Goal: Transaction & Acquisition: Book appointment/travel/reservation

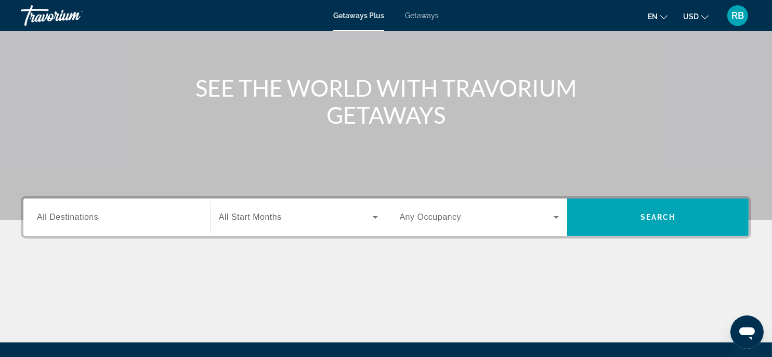
scroll to position [104, 0]
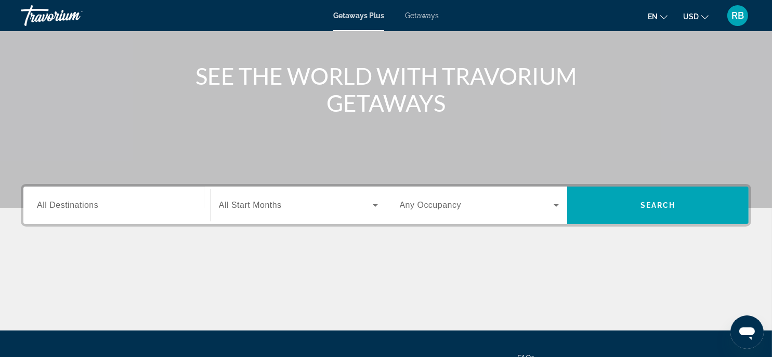
click at [156, 206] on input "Destination All Destinations" at bounding box center [117, 206] width 160 height 12
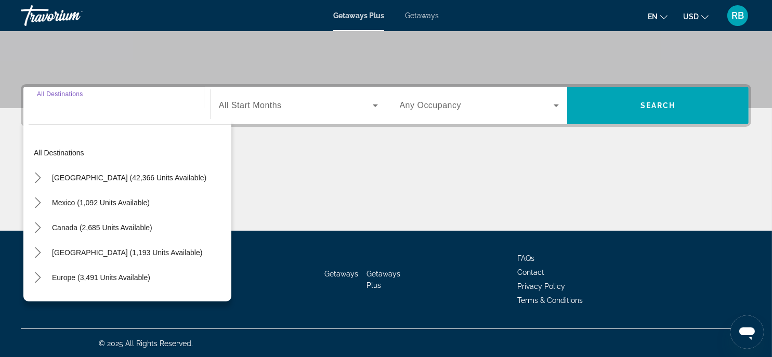
scroll to position [204, 0]
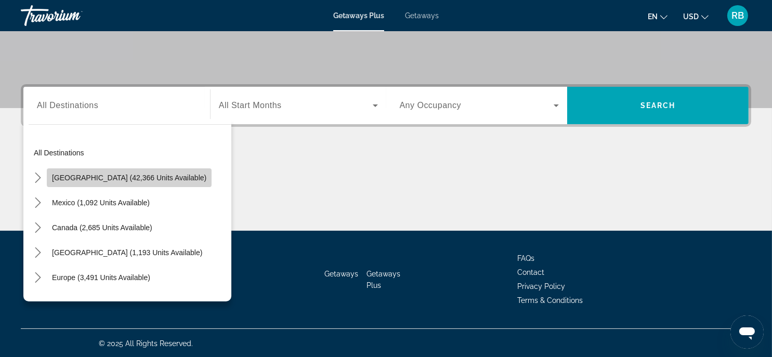
click at [132, 176] on span "United States (42,366 units available)" at bounding box center [129, 178] width 154 height 8
type input "**********"
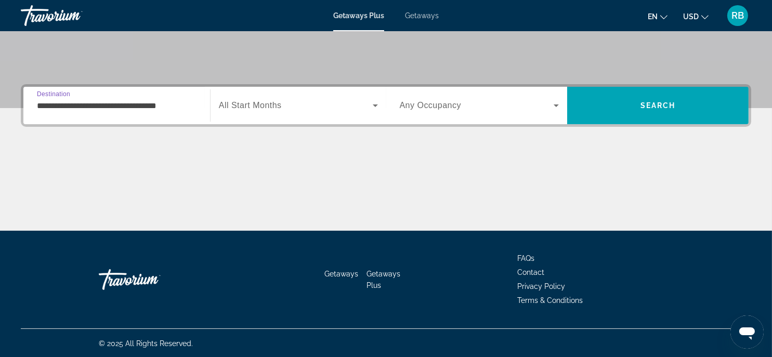
click at [141, 109] on input "**********" at bounding box center [117, 106] width 160 height 12
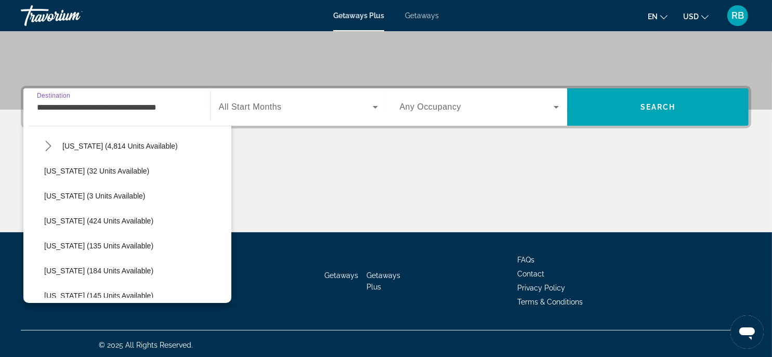
scroll to position [260, 0]
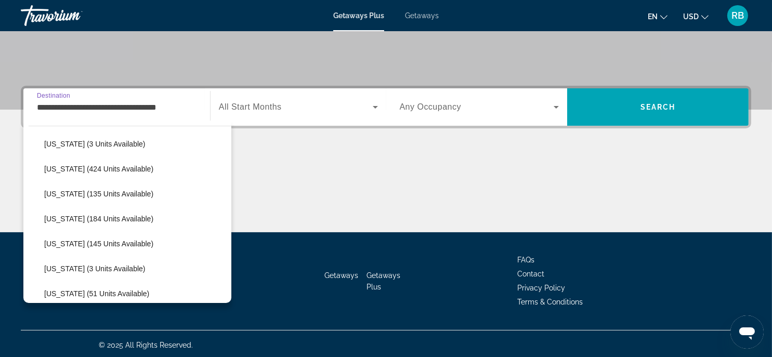
click at [166, 106] on input "**********" at bounding box center [117, 107] width 160 height 12
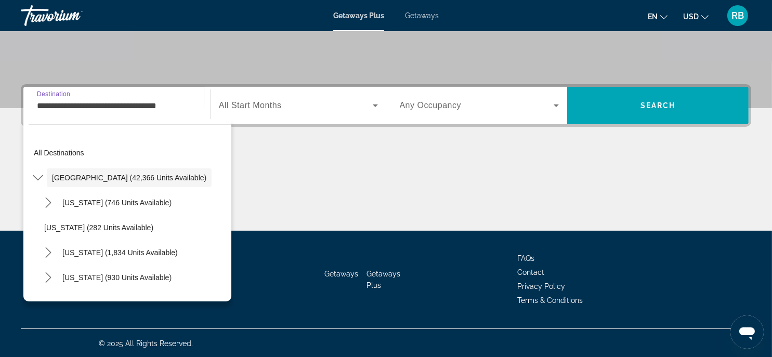
click at [186, 108] on input "**********" at bounding box center [117, 106] width 160 height 12
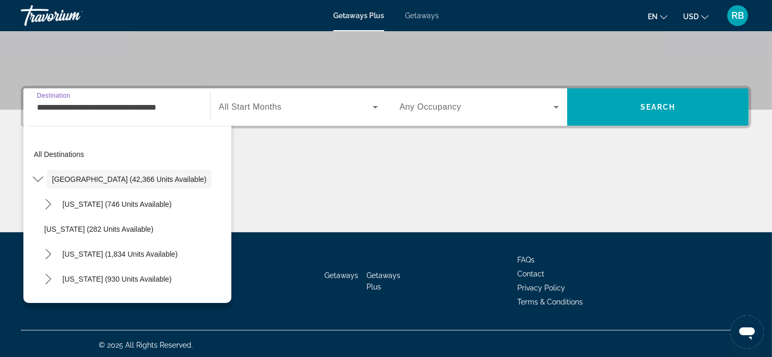
click at [191, 110] on input "**********" at bounding box center [117, 107] width 160 height 12
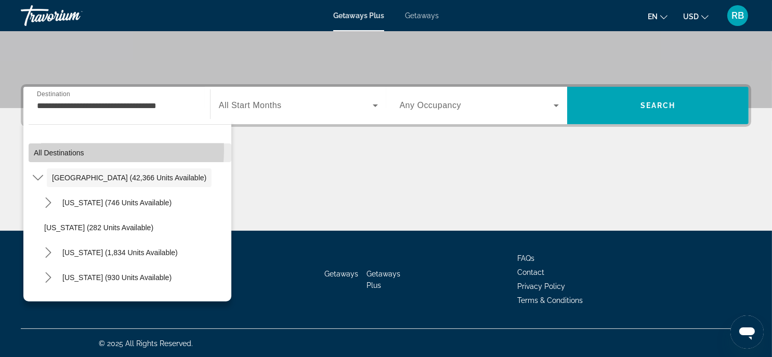
click at [66, 149] on span "All destinations" at bounding box center [59, 153] width 50 height 8
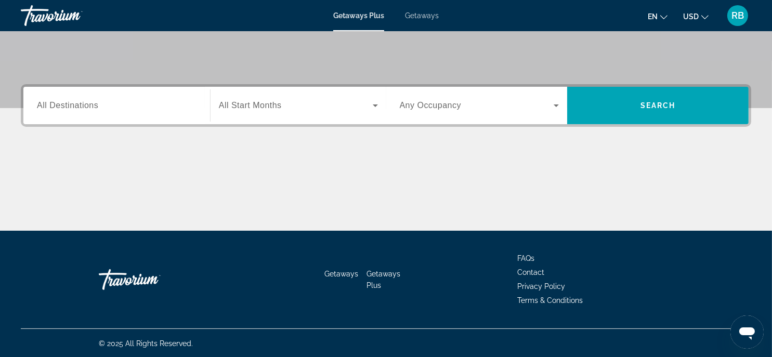
click at [81, 110] on label "Destination All Destinations" at bounding box center [67, 105] width 61 height 9
click at [81, 110] on input "Destination All Destinations" at bounding box center [117, 106] width 160 height 12
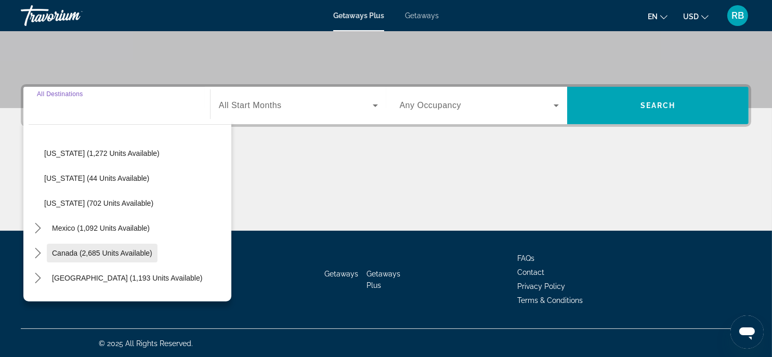
scroll to position [988, 0]
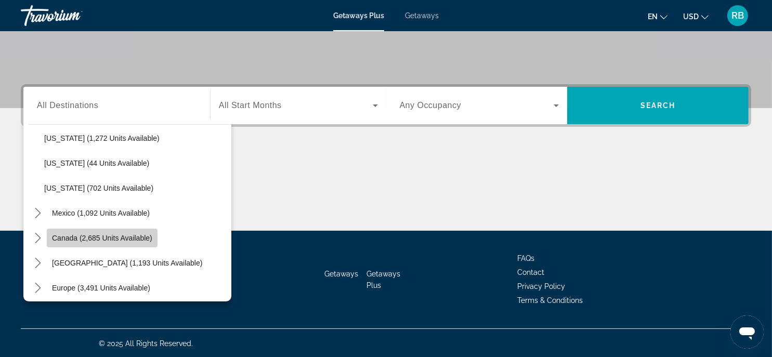
click at [109, 237] on span "Canada (2,685 units available)" at bounding box center [102, 238] width 100 height 8
type input "**********"
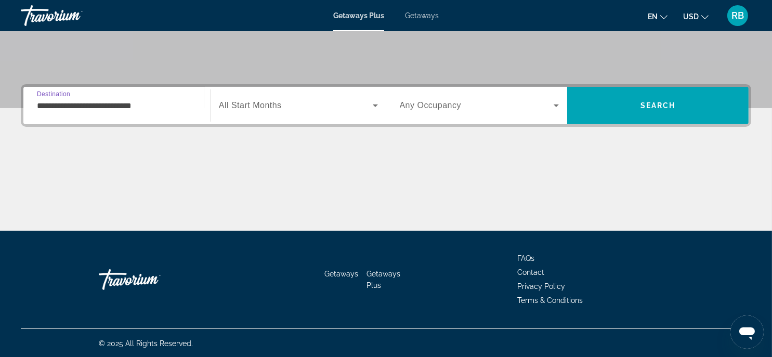
click at [294, 111] on span "Search widget" at bounding box center [296, 105] width 154 height 12
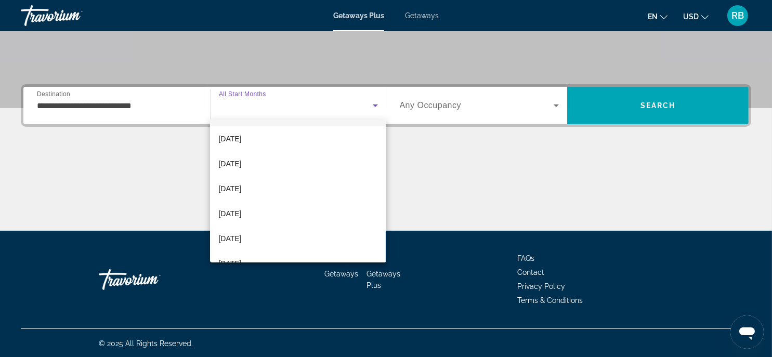
scroll to position [104, 0]
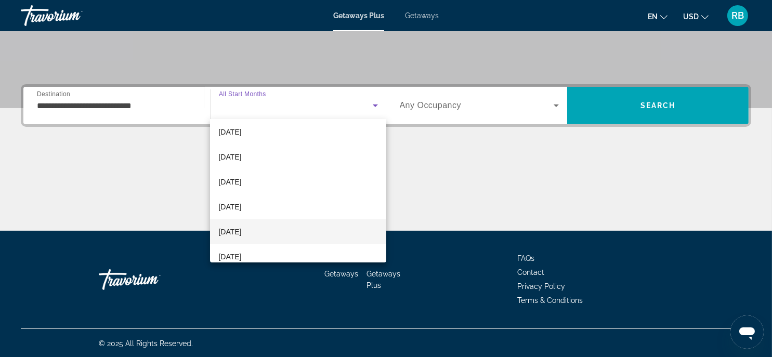
click at [241, 232] on span "May 2026" at bounding box center [229, 232] width 23 height 12
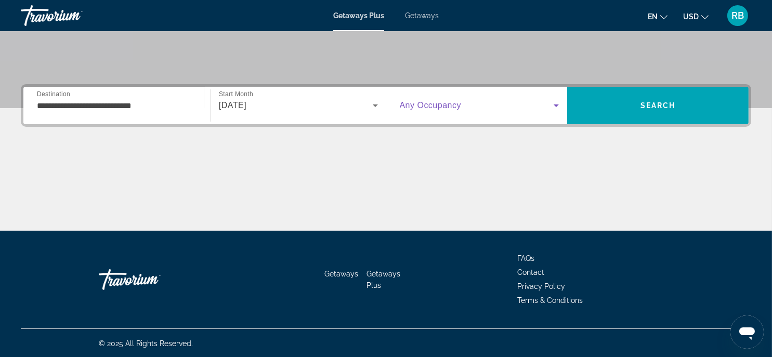
click at [558, 105] on icon "Search widget" at bounding box center [556, 106] width 5 height 3
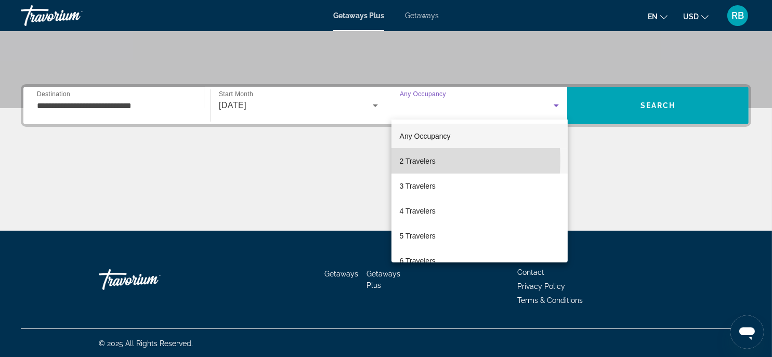
click at [416, 161] on span "2 Travelers" at bounding box center [418, 161] width 36 height 12
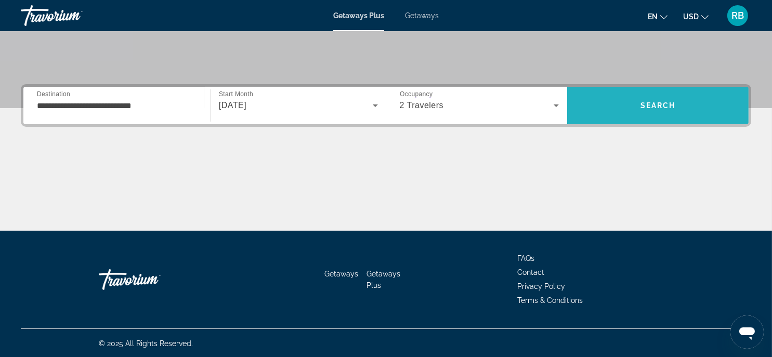
click at [684, 102] on span "Search" at bounding box center [658, 105] width 182 height 25
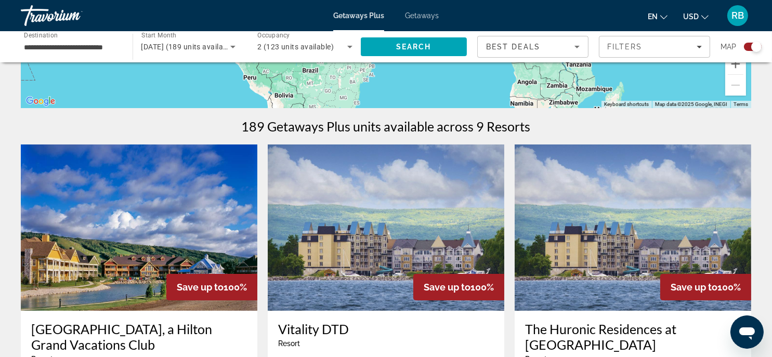
scroll to position [260, 0]
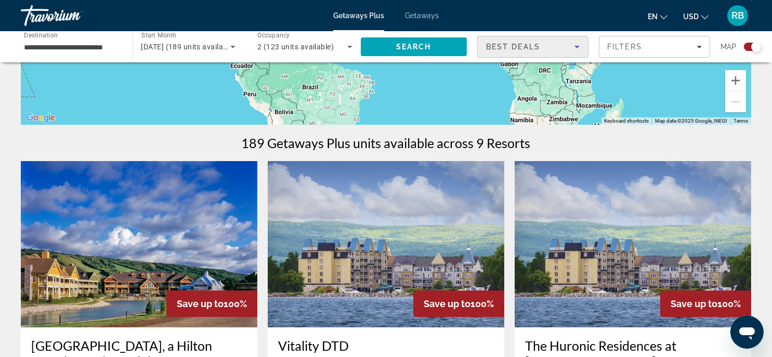
click at [579, 45] on icon "Sort by" at bounding box center [577, 47] width 12 height 12
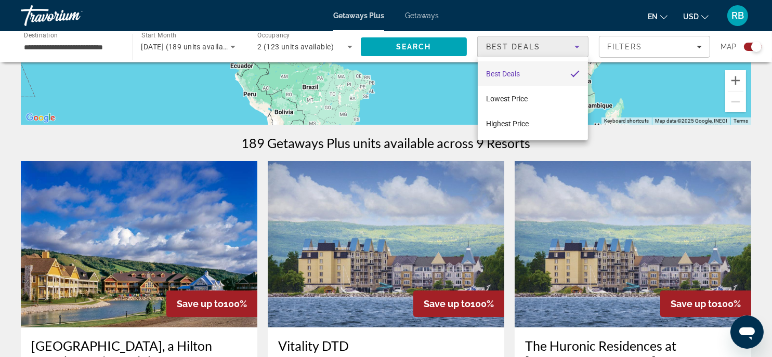
click at [576, 45] on div at bounding box center [386, 178] width 772 height 357
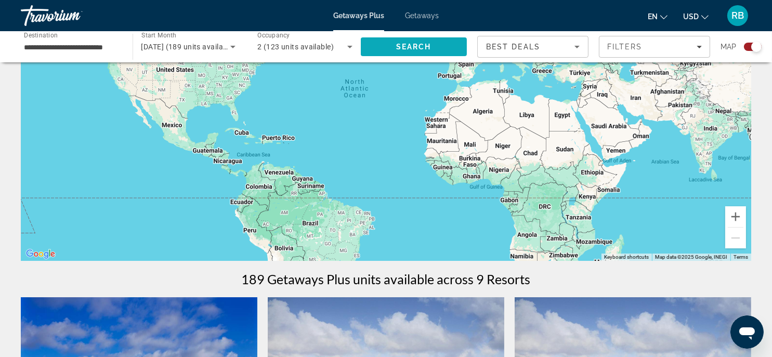
scroll to position [52, 0]
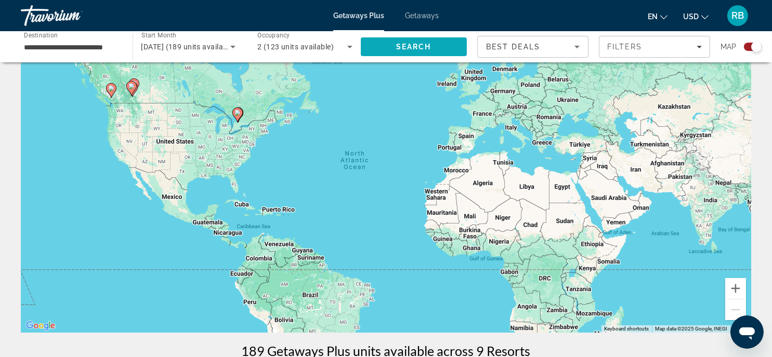
click at [420, 41] on span "Search" at bounding box center [414, 46] width 107 height 25
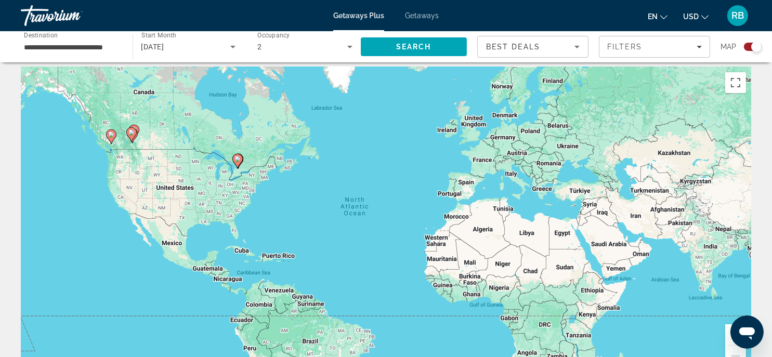
scroll to position [0, 0]
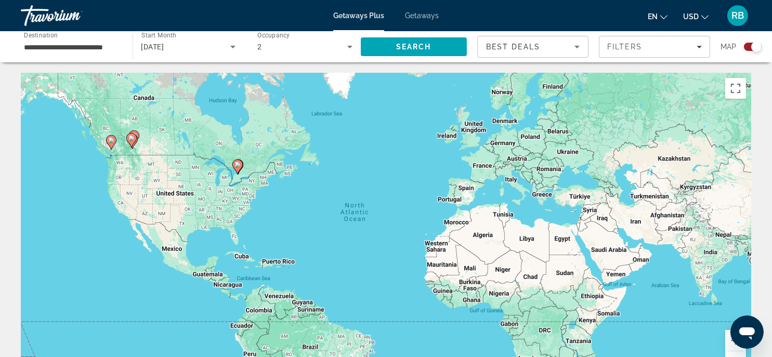
click at [111, 141] on image "Main content" at bounding box center [111, 140] width 6 height 6
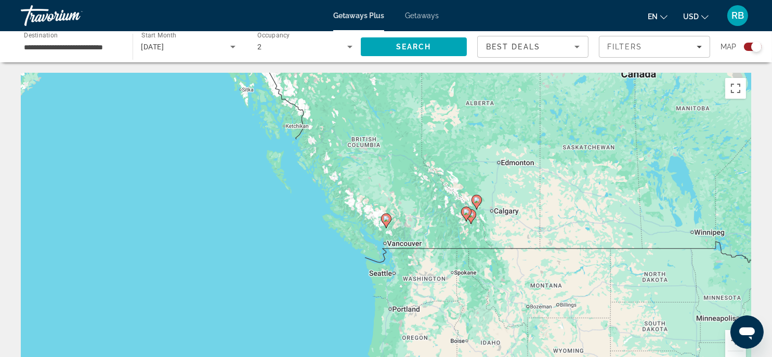
click at [384, 218] on image "Main content" at bounding box center [386, 219] width 6 height 6
type input "**********"
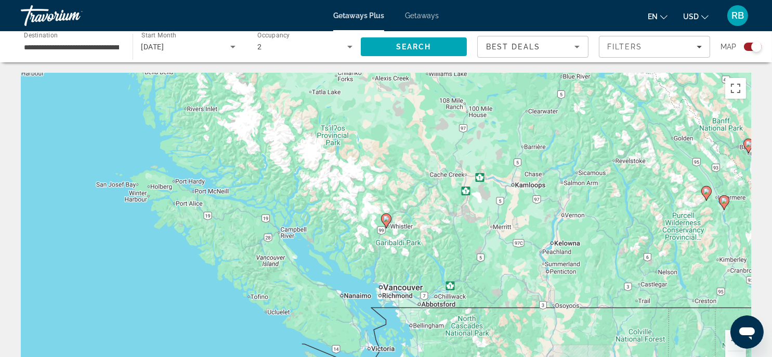
click at [404, 290] on div "To navigate, press the arrow keys. To activate drag with keyboard, press Alt + …" at bounding box center [386, 229] width 731 height 312
click at [384, 218] on image "Main content" at bounding box center [386, 219] width 6 height 6
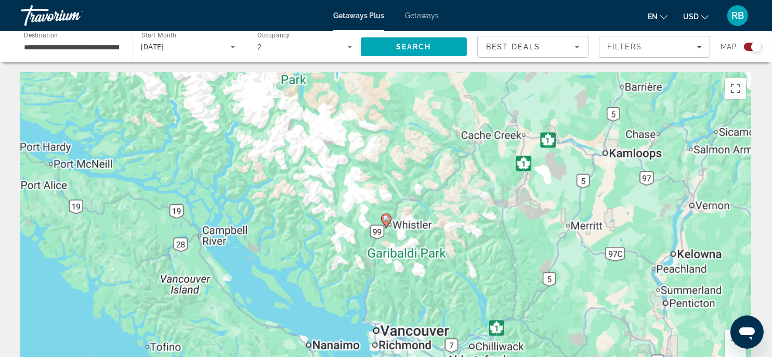
click at [385, 217] on image "Main content" at bounding box center [386, 219] width 6 height 6
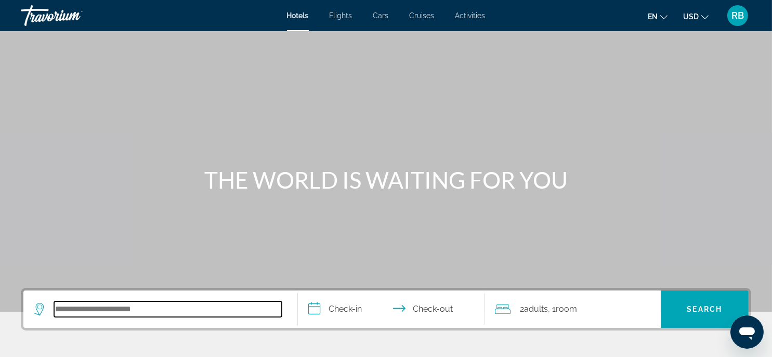
click at [170, 306] on input "Search hotel destination" at bounding box center [168, 310] width 228 height 16
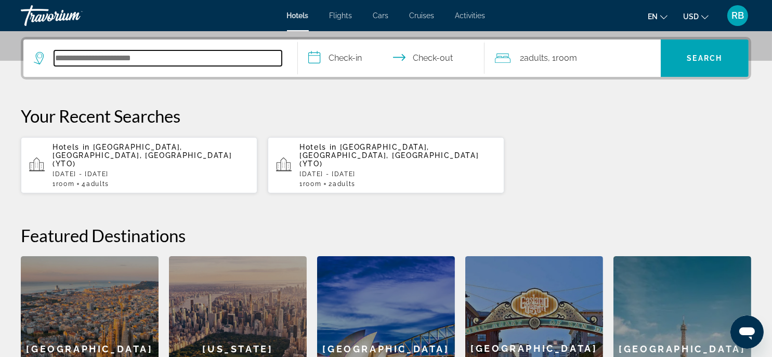
scroll to position [254, 0]
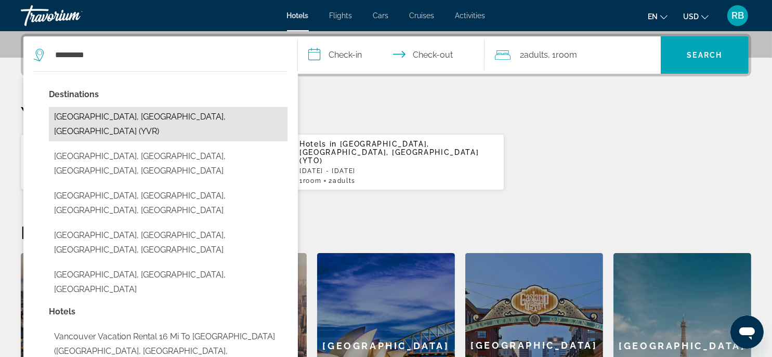
click at [131, 115] on button "[GEOGRAPHIC_DATA], [GEOGRAPHIC_DATA], [GEOGRAPHIC_DATA] (YVR)" at bounding box center [168, 124] width 239 height 34
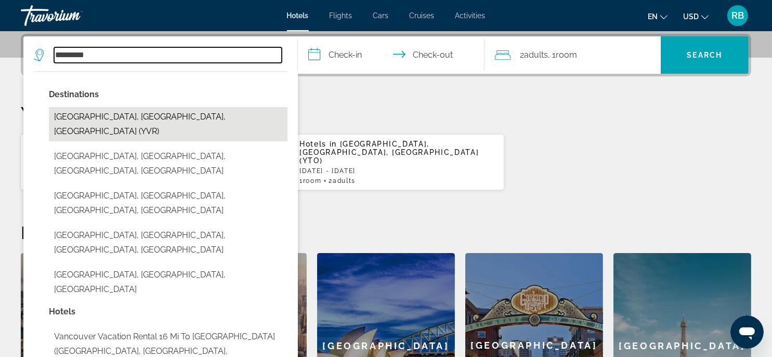
type input "**********"
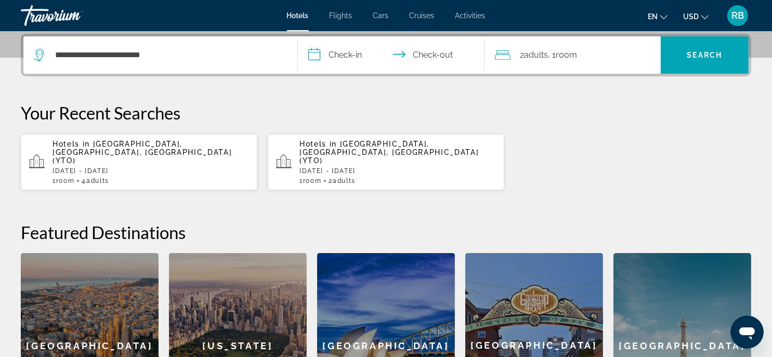
click at [356, 56] on input "**********" at bounding box center [393, 56] width 191 height 41
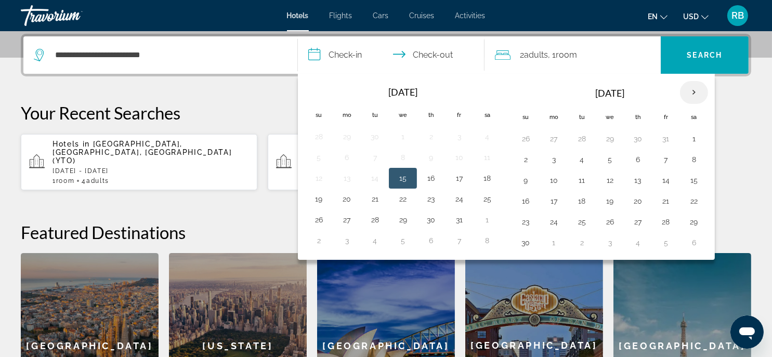
click at [693, 94] on th "Next month" at bounding box center [694, 92] width 28 height 23
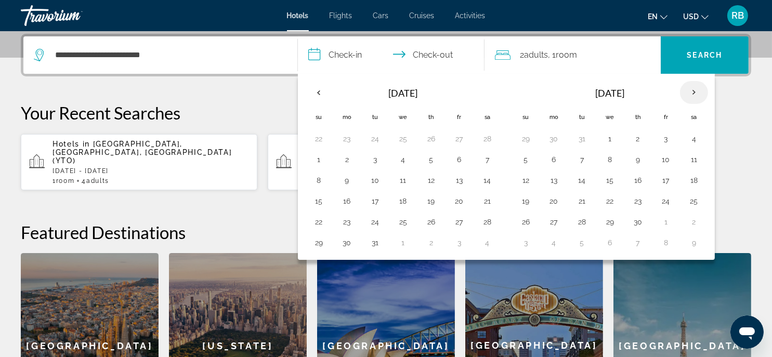
click at [693, 94] on th "Next month" at bounding box center [694, 92] width 28 height 23
click at [639, 160] on button "7" at bounding box center [638, 159] width 17 height 15
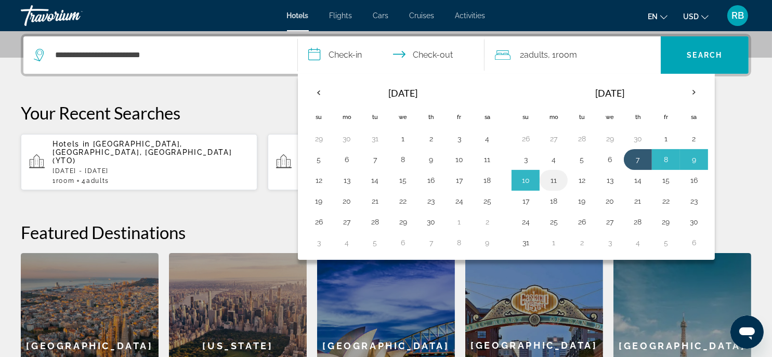
click at [552, 179] on button "11" at bounding box center [554, 180] width 17 height 15
type input "**********"
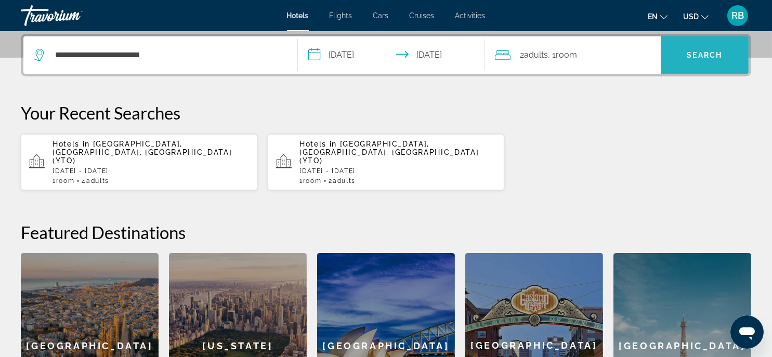
click at [717, 52] on span "Search" at bounding box center [705, 55] width 35 height 8
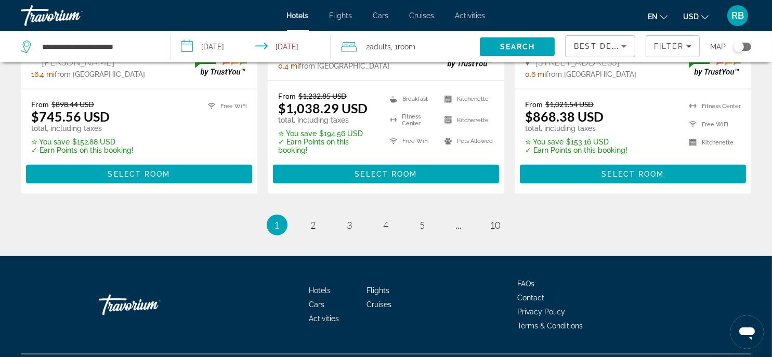
scroll to position [1508, 0]
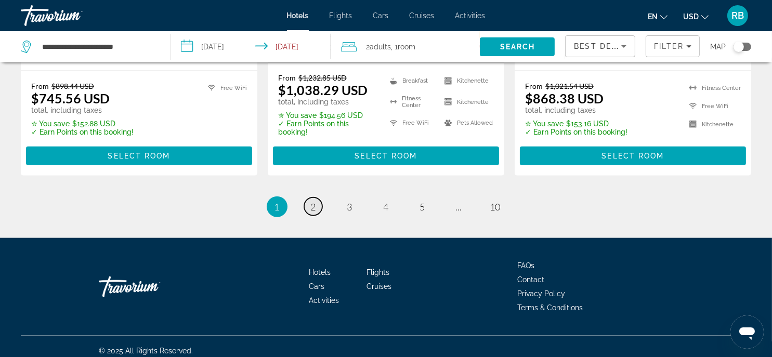
click at [311, 203] on span "2" at bounding box center [313, 206] width 5 height 11
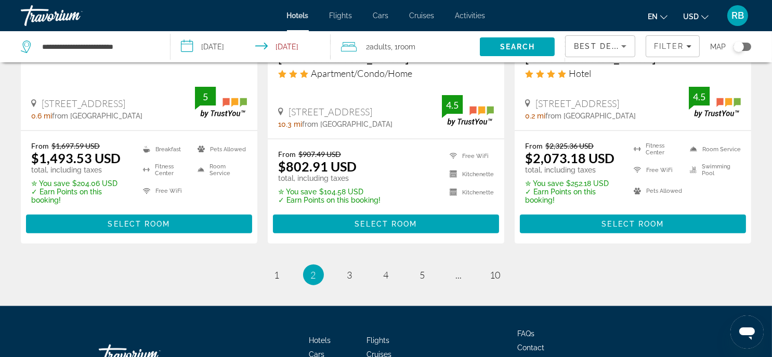
scroll to position [1508, 0]
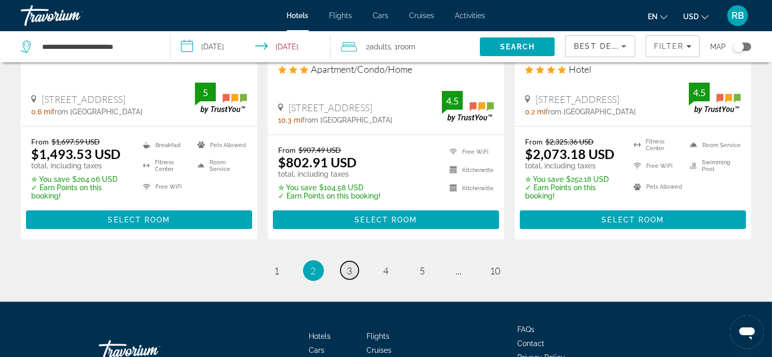
click at [350, 265] on span "3" at bounding box center [349, 270] width 5 height 11
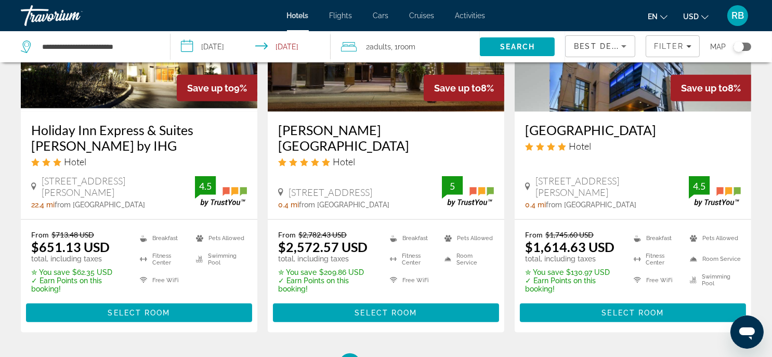
scroll to position [1456, 0]
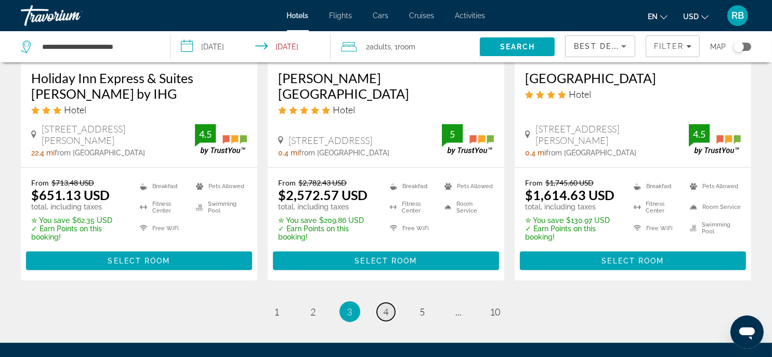
click at [391, 303] on link "page 4" at bounding box center [386, 312] width 18 height 18
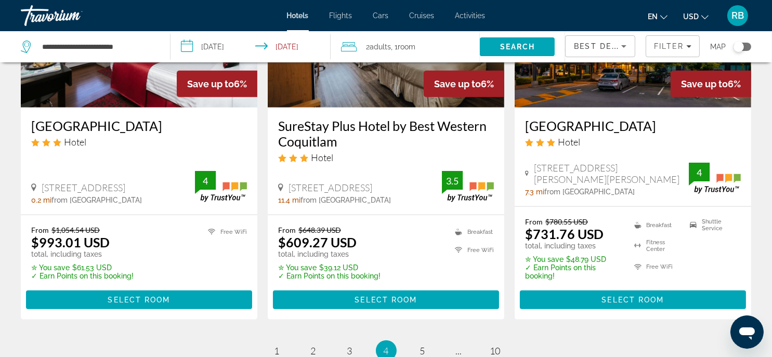
scroll to position [1404, 0]
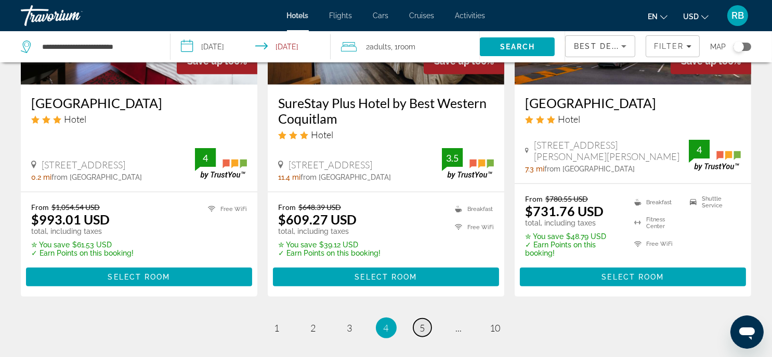
click at [423, 322] on span "5" at bounding box center [422, 327] width 5 height 11
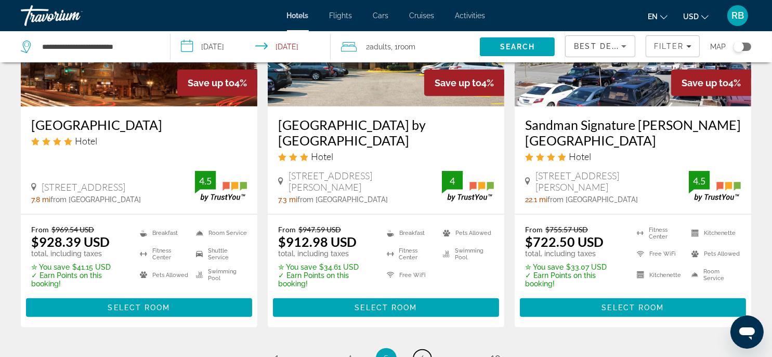
scroll to position [1404, 0]
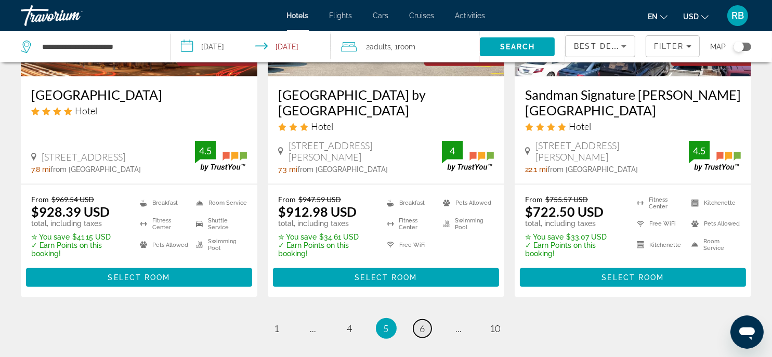
click at [419, 320] on link "page 6" at bounding box center [422, 329] width 18 height 18
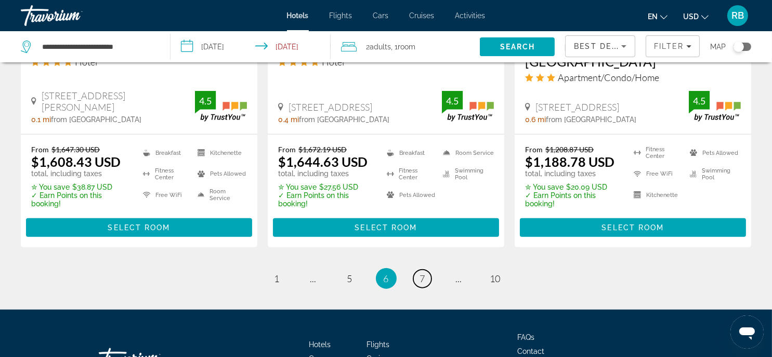
scroll to position [1508, 0]
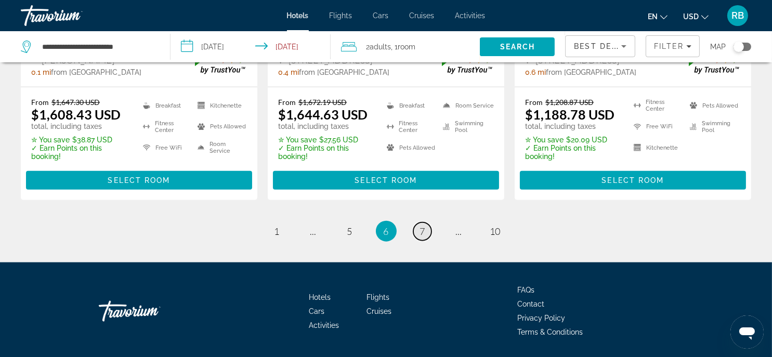
click at [425, 234] on link "page 7" at bounding box center [422, 232] width 18 height 18
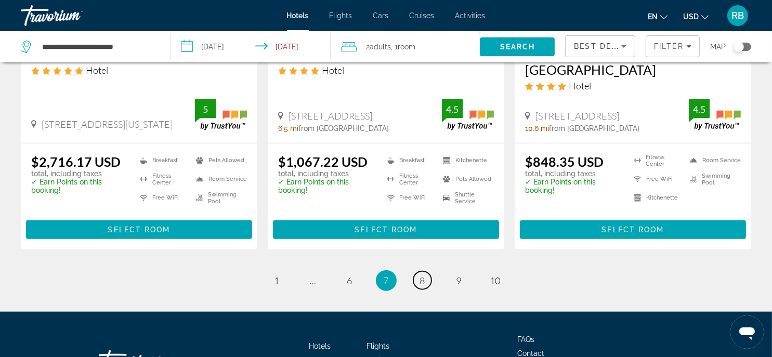
scroll to position [1456, 0]
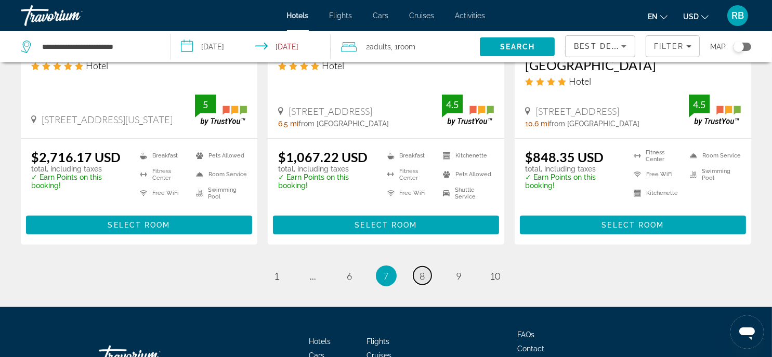
click at [422, 270] on span "8" at bounding box center [422, 275] width 5 height 11
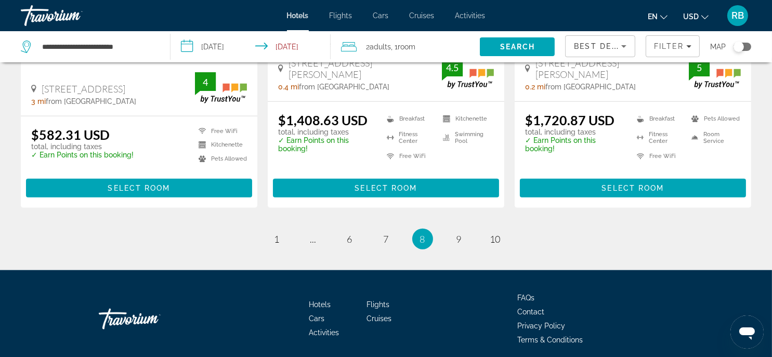
scroll to position [1456, 0]
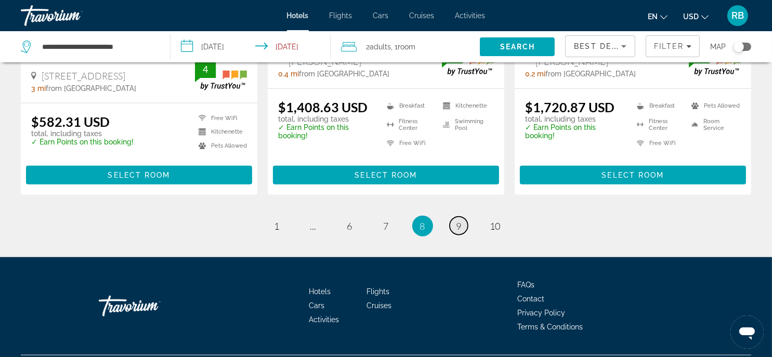
click at [458, 223] on span "9" at bounding box center [459, 226] width 5 height 11
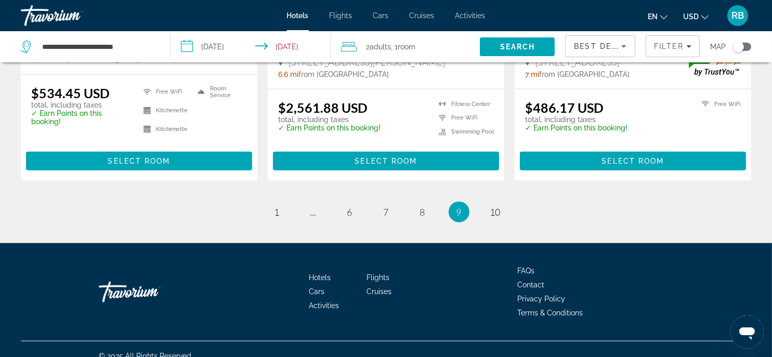
scroll to position [1456, 0]
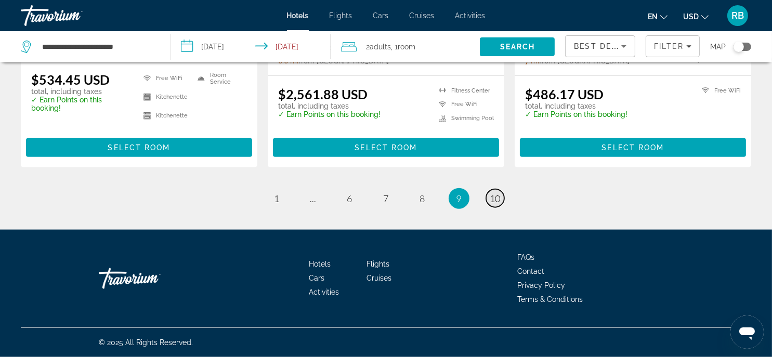
click at [493, 204] on span "10" at bounding box center [495, 198] width 10 height 11
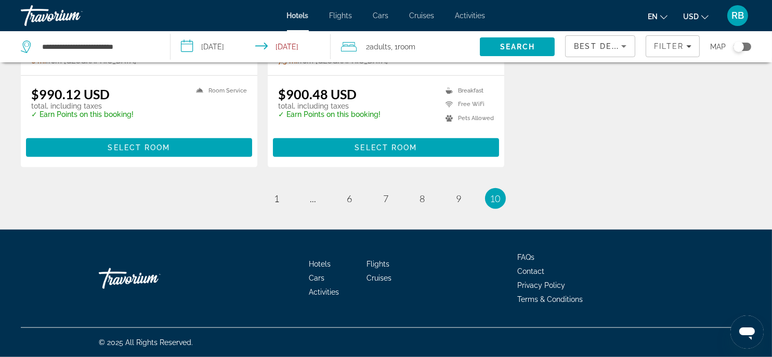
scroll to position [1473, 0]
click at [308, 202] on link "page ..." at bounding box center [313, 198] width 18 height 18
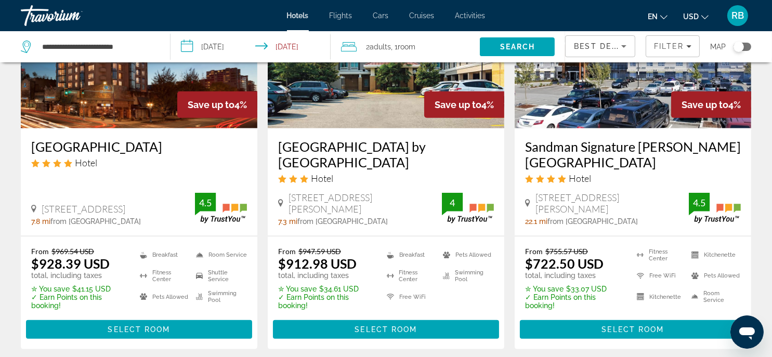
scroll to position [1493, 0]
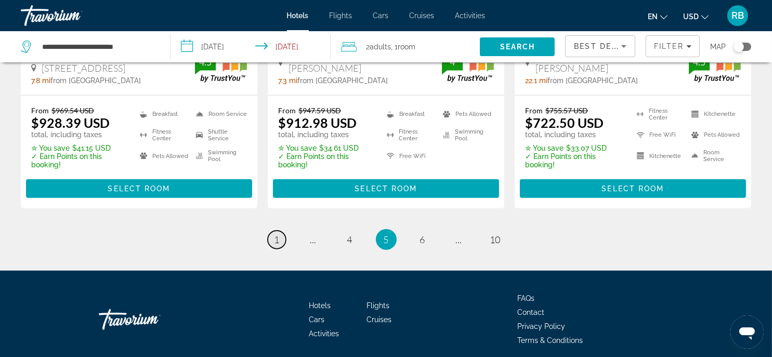
click at [278, 234] on span "1" at bounding box center [277, 239] width 5 height 11
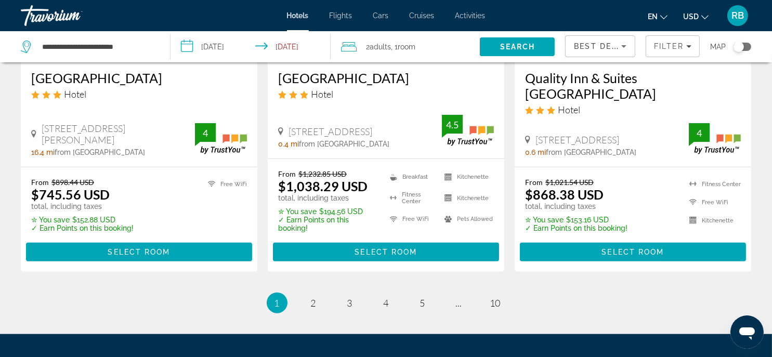
scroll to position [1517, 0]
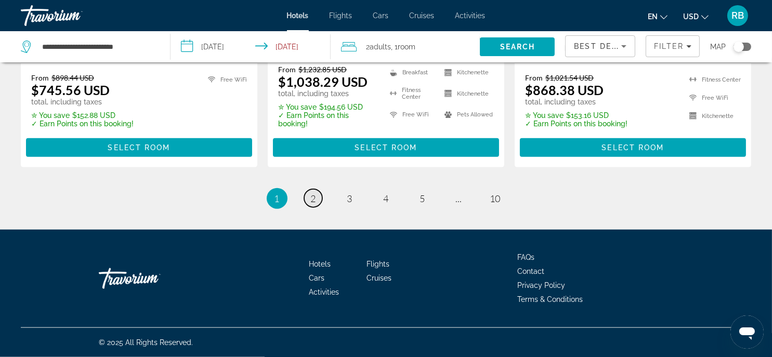
click at [313, 199] on span "2" at bounding box center [313, 198] width 5 height 11
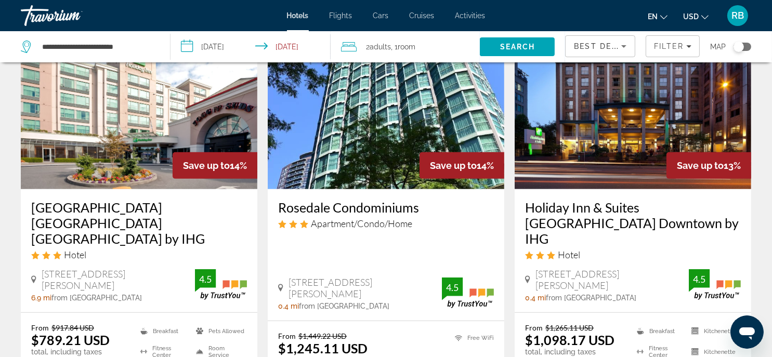
scroll to position [520, 0]
